Goal: Task Accomplishment & Management: Manage account settings

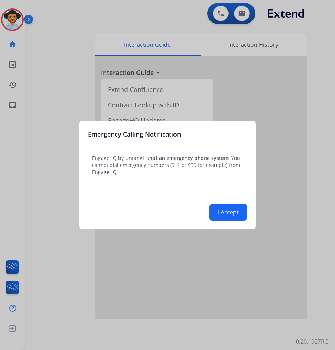
drag, startPoint x: 329, startPoint y: 227, endPoint x: 229, endPoint y: 209, distance: 101.9
click at [229, 209] on button "I Accept" at bounding box center [228, 212] width 38 height 17
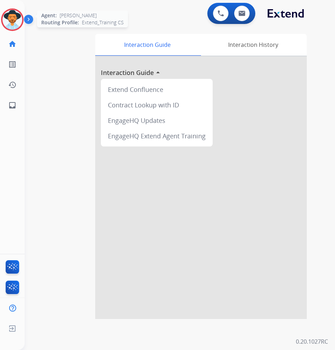
click at [23, 24] on div "Agent: Ashley Routing Profile: Extend_Training CS" at bounding box center [12, 19] width 23 height 23
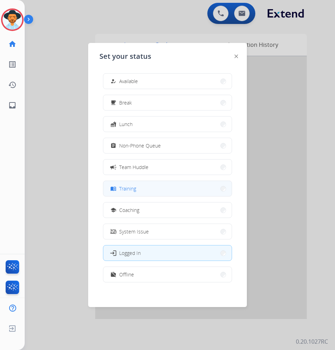
click at [134, 186] on span "Training" at bounding box center [127, 188] width 17 height 7
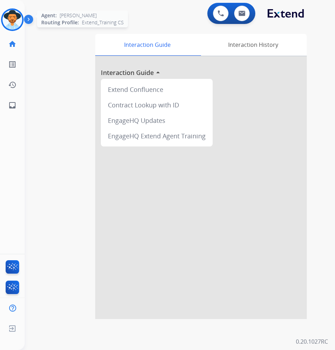
click at [16, 14] on img at bounding box center [12, 20] width 20 height 20
click at [7, 24] on img at bounding box center [12, 20] width 20 height 20
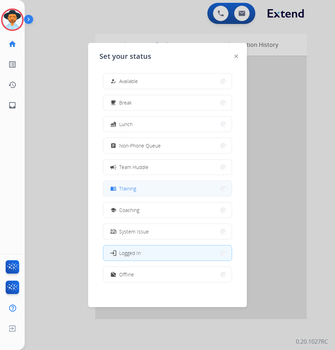
click at [145, 192] on button "menu_book Training" at bounding box center [167, 188] width 128 height 15
